Goal: Information Seeking & Learning: Learn about a topic

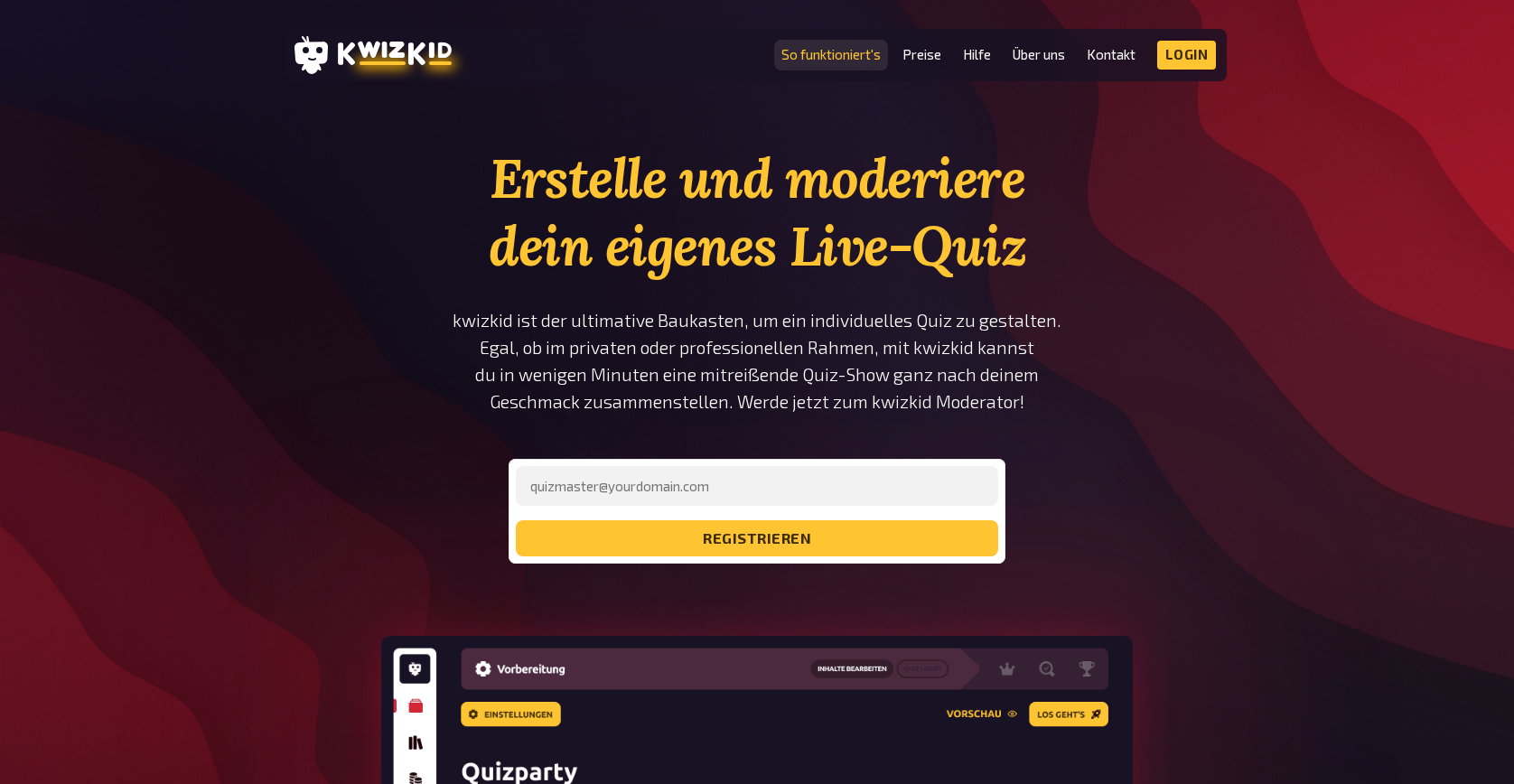
click at [854, 47] on link "So funktioniert's" at bounding box center [830, 55] width 100 height 15
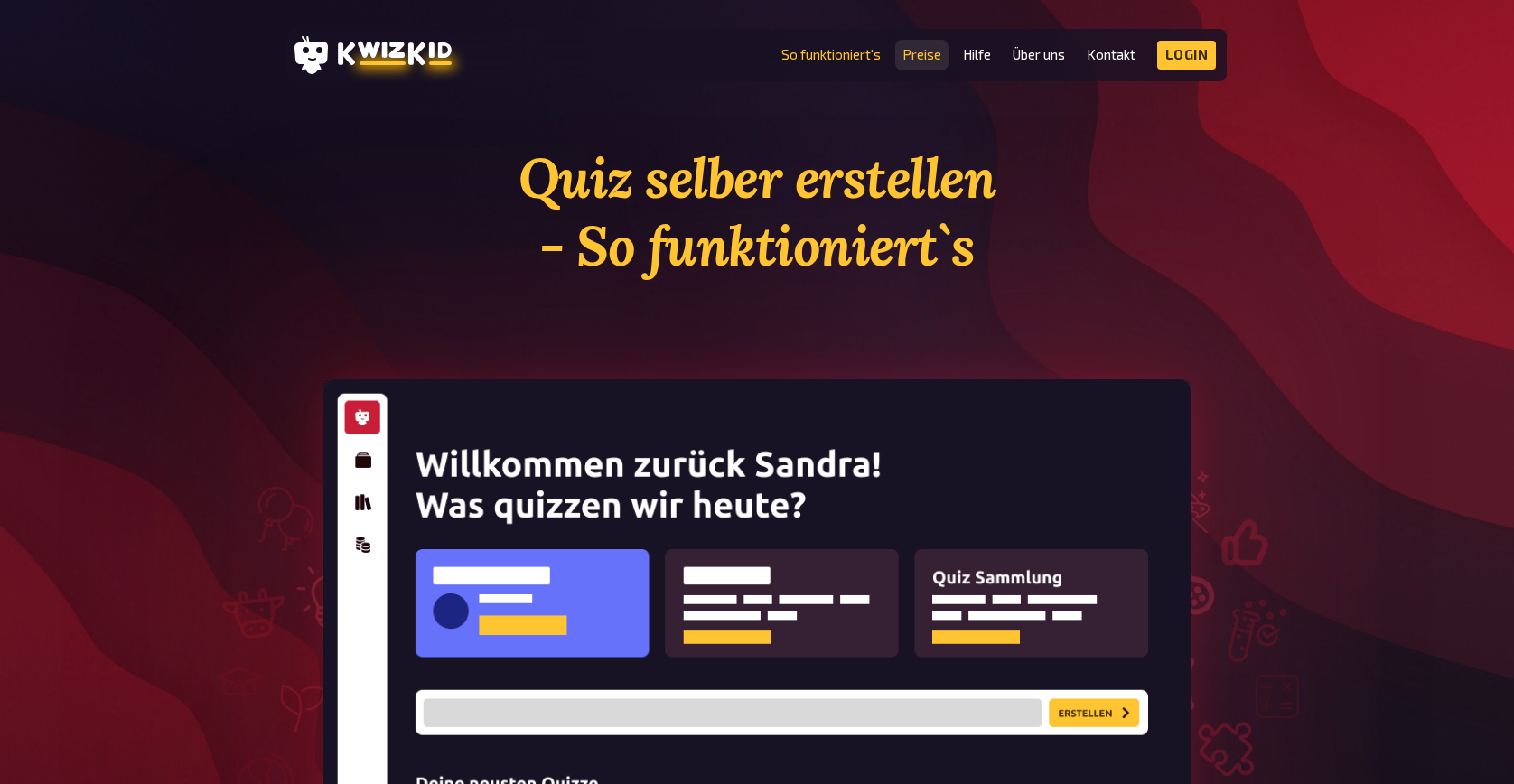
click at [920, 62] on link "Preise" at bounding box center [922, 55] width 39 height 15
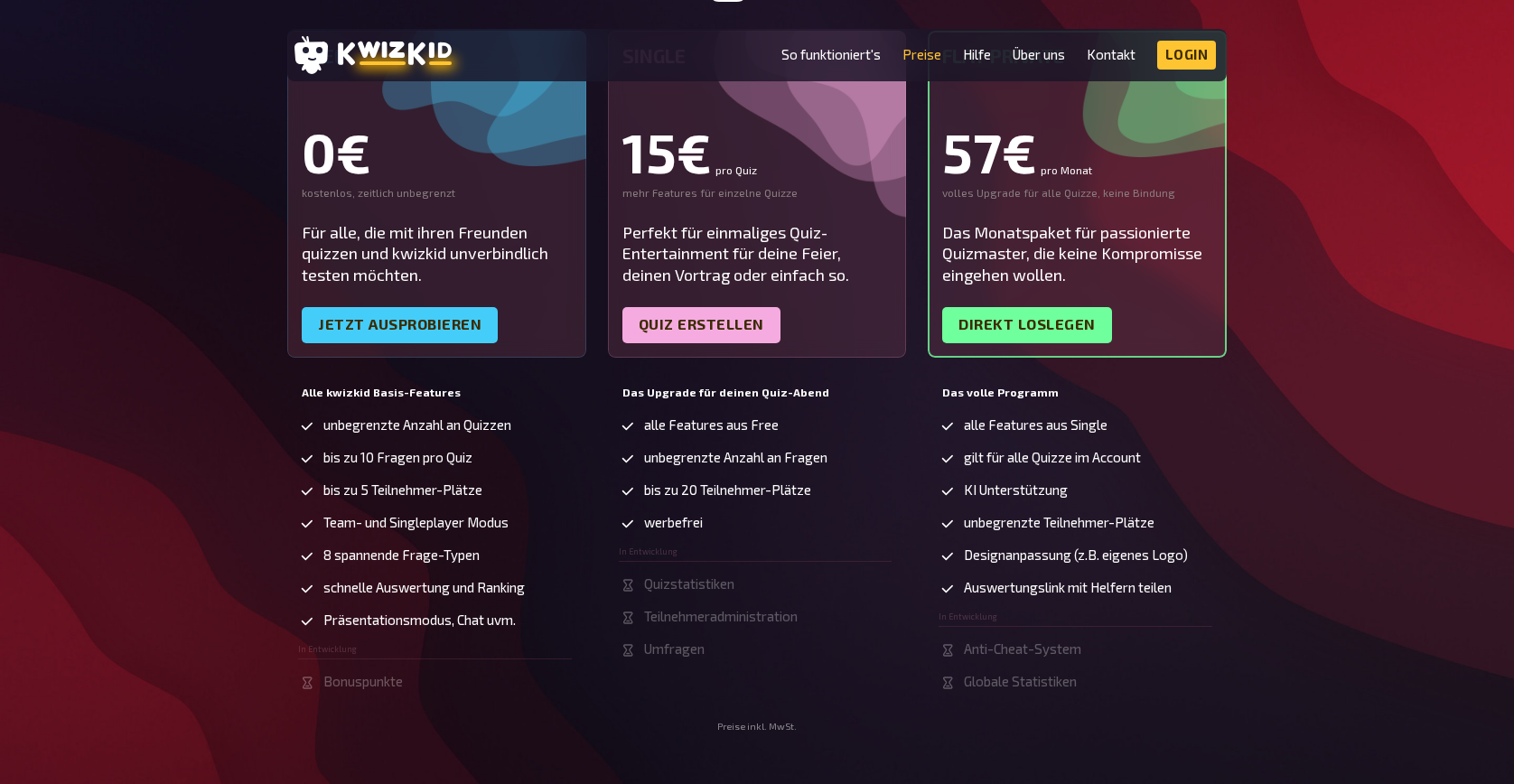
scroll to position [328, 0]
